Goal: Task Accomplishment & Management: Use online tool/utility

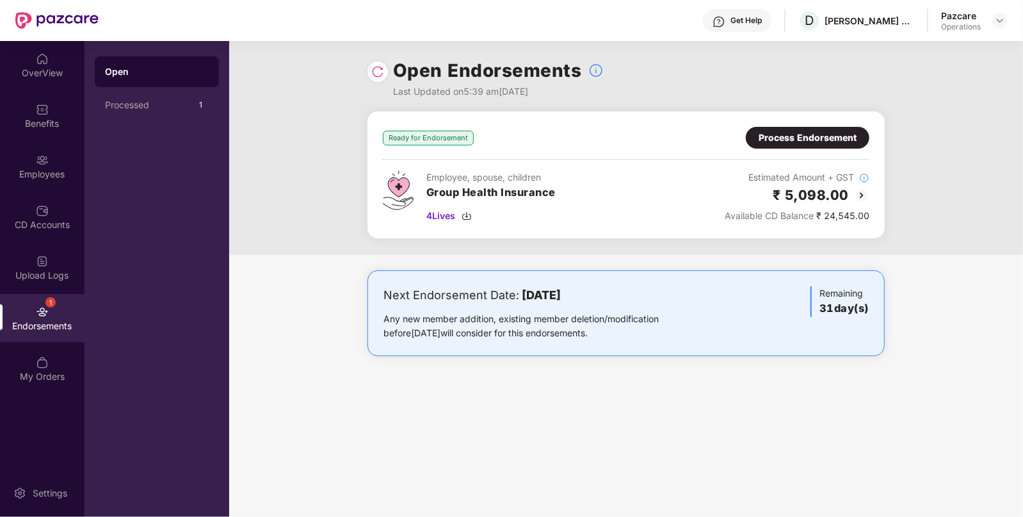
click at [782, 134] on div "Process Endorsement" at bounding box center [808, 138] width 98 height 14
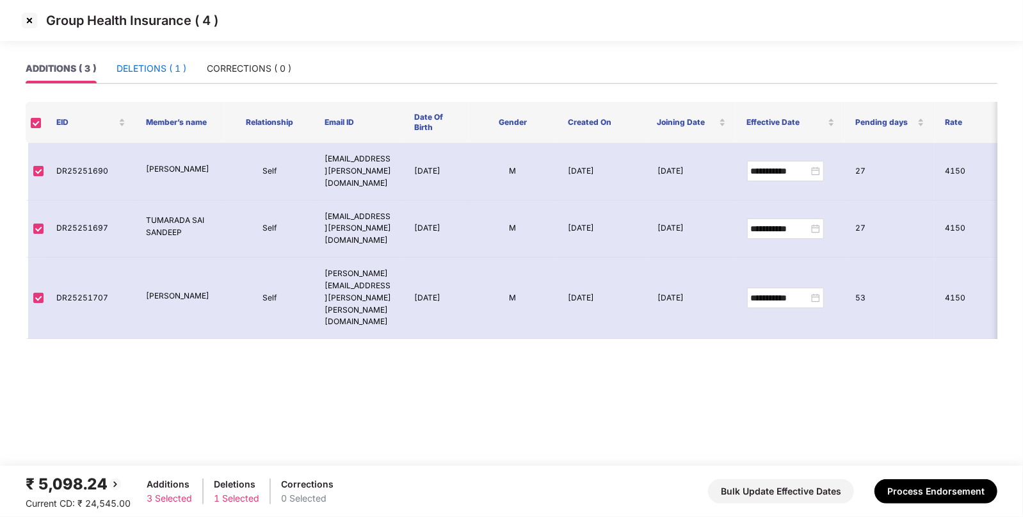
click at [147, 71] on div "DELETIONS ( 1 )" at bounding box center [152, 68] width 70 height 14
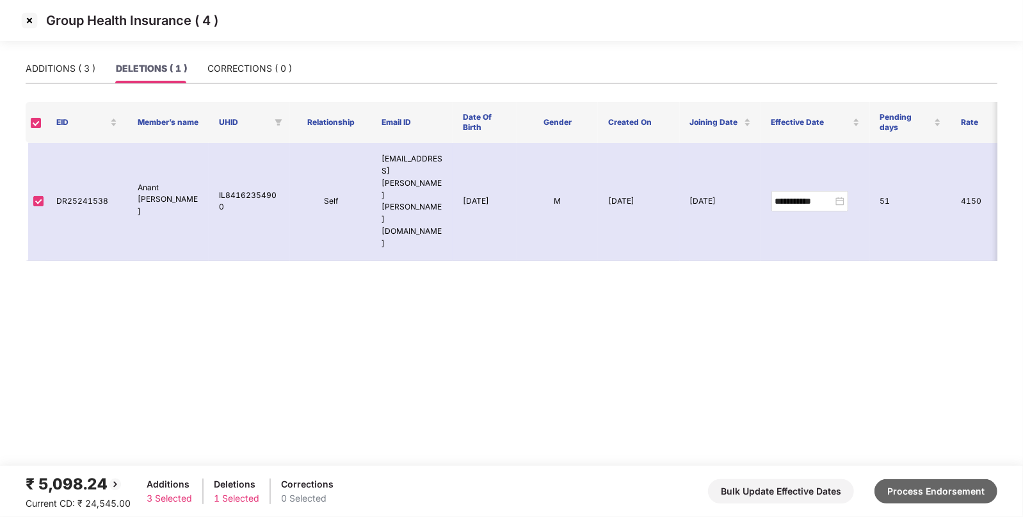
click at [936, 499] on button "Process Endorsement" at bounding box center [936, 491] width 123 height 24
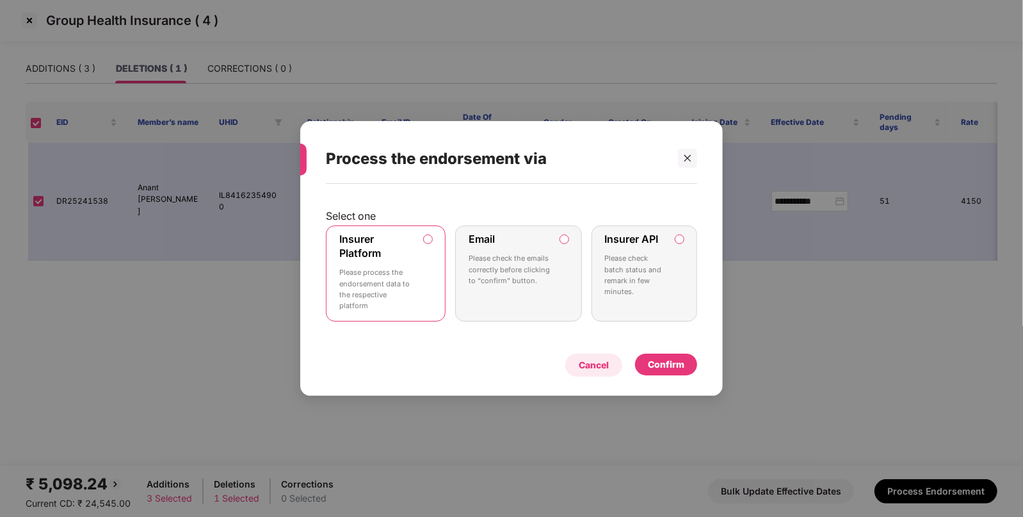
click at [596, 364] on div "Cancel" at bounding box center [594, 365] width 30 height 14
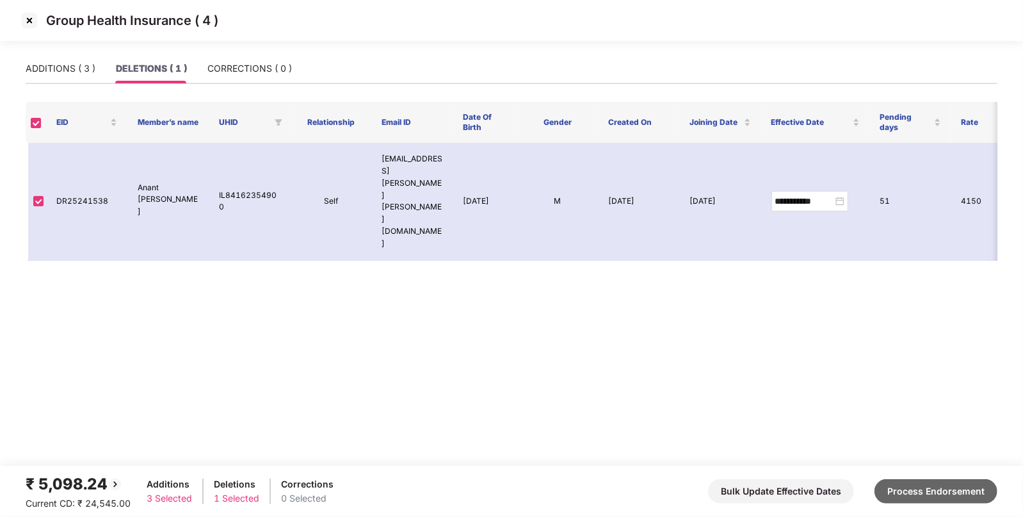
click at [911, 480] on button "Process Endorsement" at bounding box center [936, 491] width 123 height 24
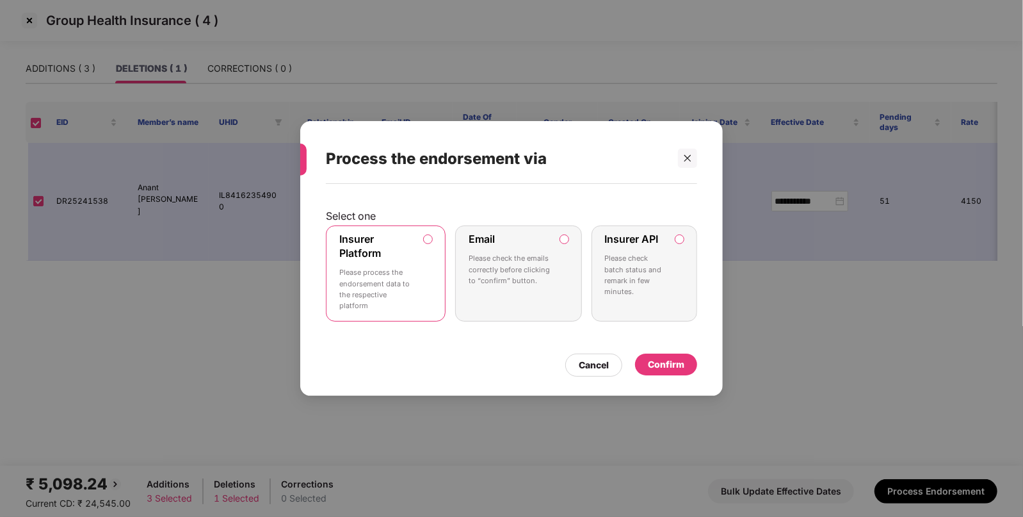
click at [670, 367] on div "Confirm" at bounding box center [666, 364] width 37 height 14
